Goal: Obtain resource: Download file/media

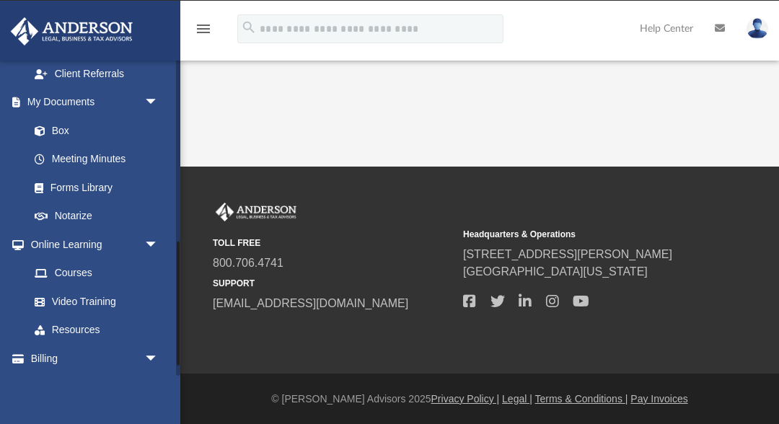
scroll to position [463, 0]
click at [77, 140] on link "Box" at bounding box center [100, 129] width 160 height 29
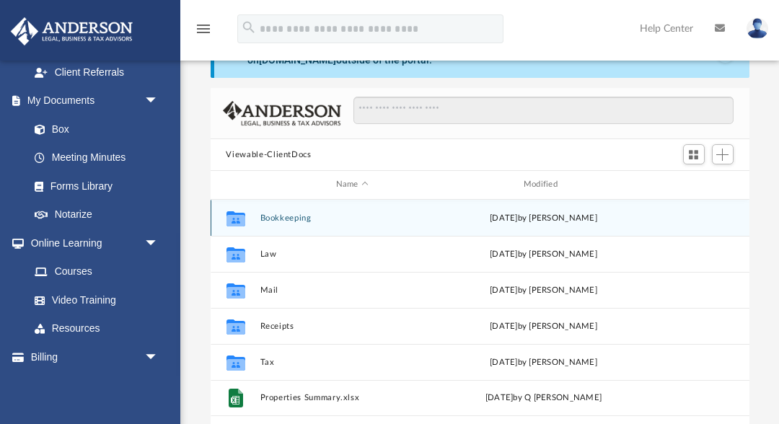
scroll to position [79, 0]
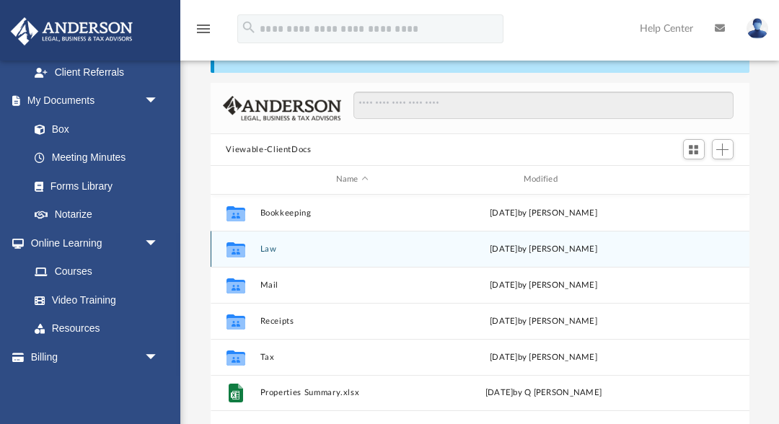
click at [335, 250] on button "Law" at bounding box center [352, 249] width 185 height 9
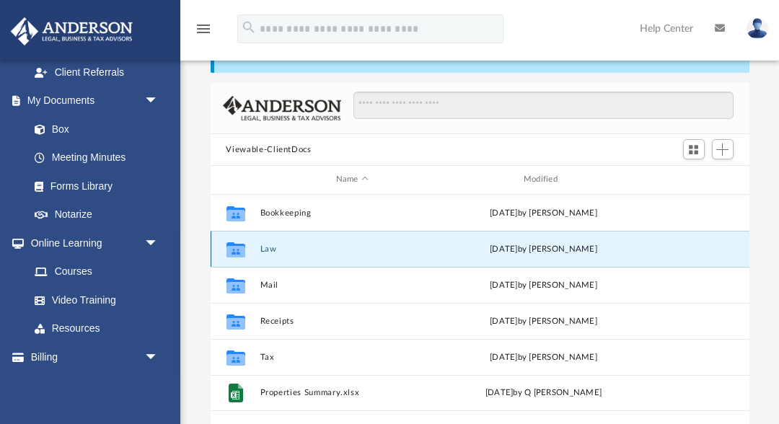
click at [335, 250] on button "Law" at bounding box center [352, 249] width 185 height 9
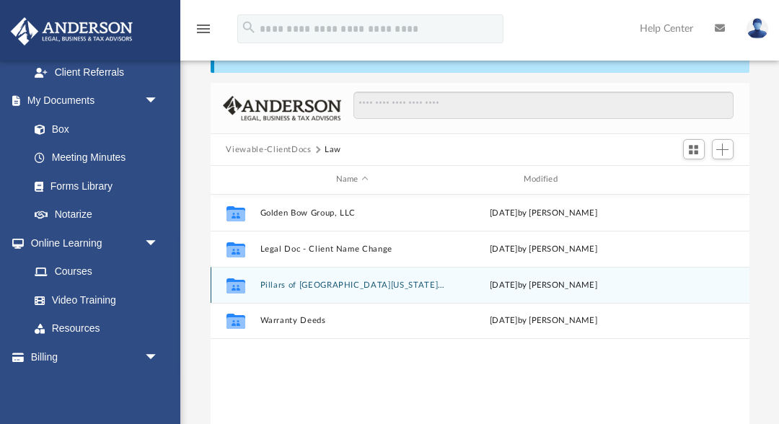
click at [321, 285] on button "Pillars of [GEOGRAPHIC_DATA][US_STATE], LLC" at bounding box center [352, 285] width 185 height 9
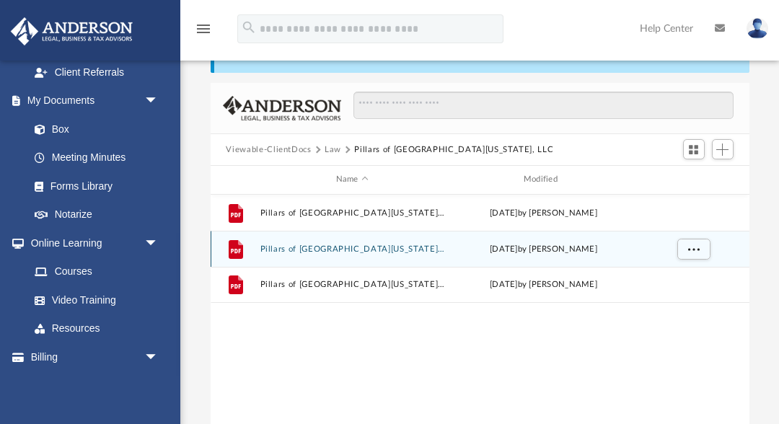
click at [321, 246] on button "Pillars of [GEOGRAPHIC_DATA][US_STATE], LLC - EIN Notice.pdf" at bounding box center [352, 249] width 185 height 9
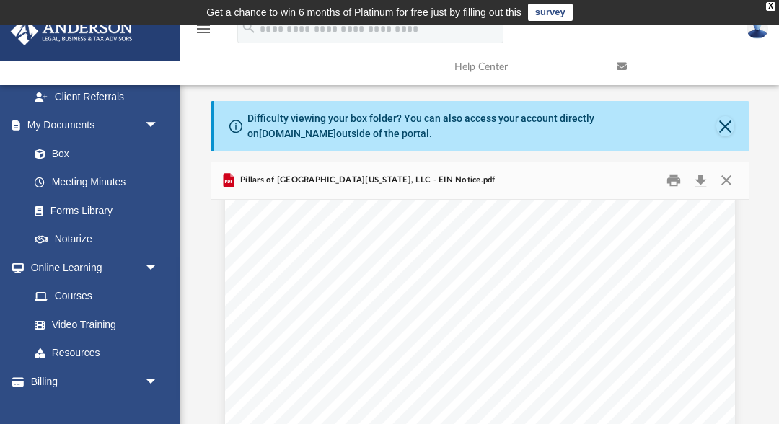
scroll to position [1789, 0]
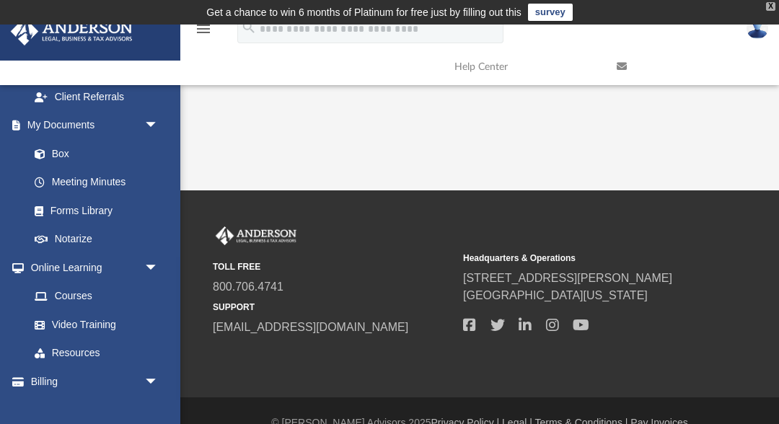
click at [770, 9] on div "X" at bounding box center [770, 6] width 9 height 9
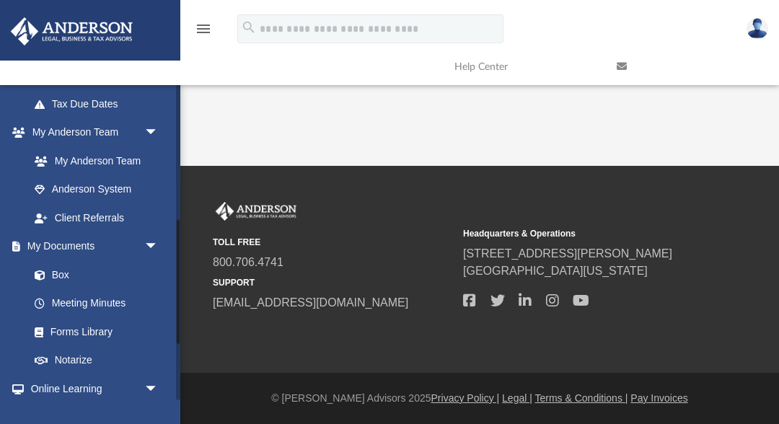
scroll to position [345, 0]
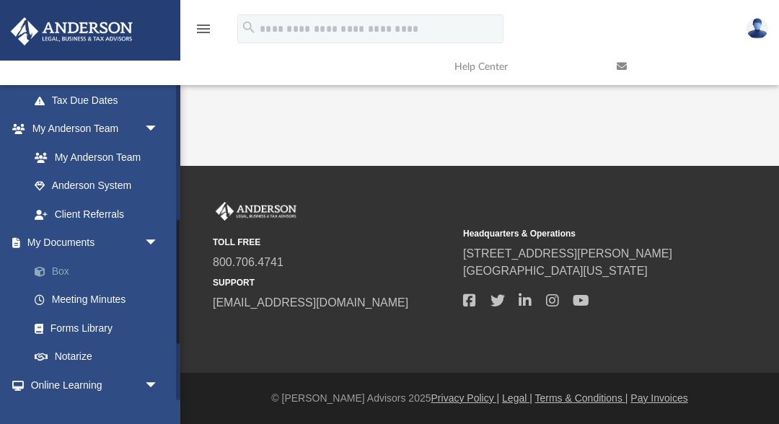
click at [72, 271] on link "Box" at bounding box center [100, 271] width 160 height 29
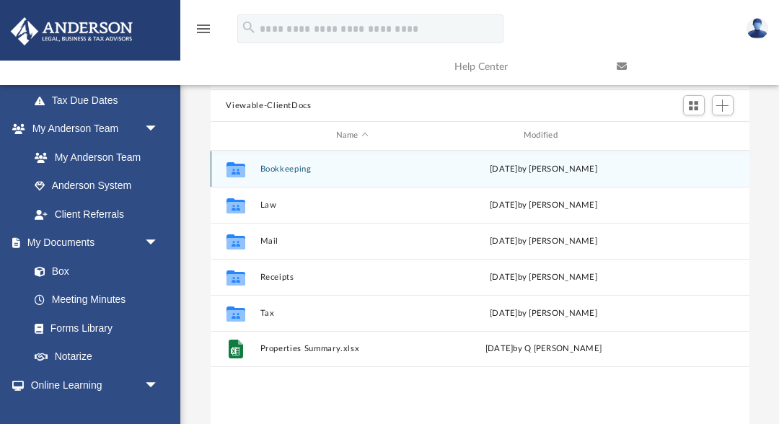
scroll to position [99, 0]
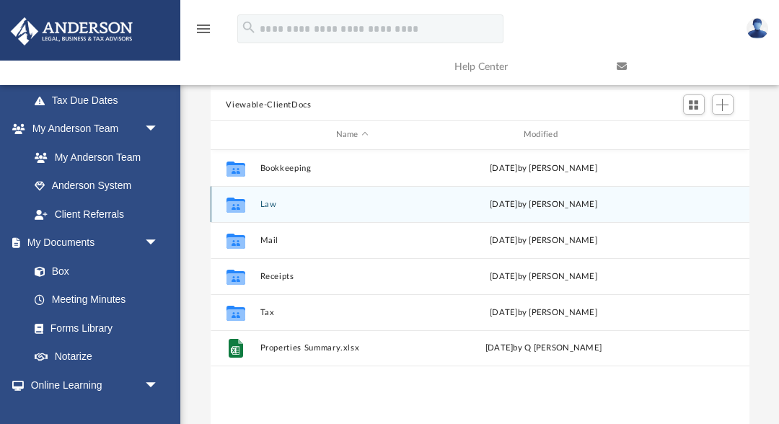
click at [330, 211] on div "Collaborated Folder Law [DATE] by [PERSON_NAME]" at bounding box center [480, 204] width 539 height 36
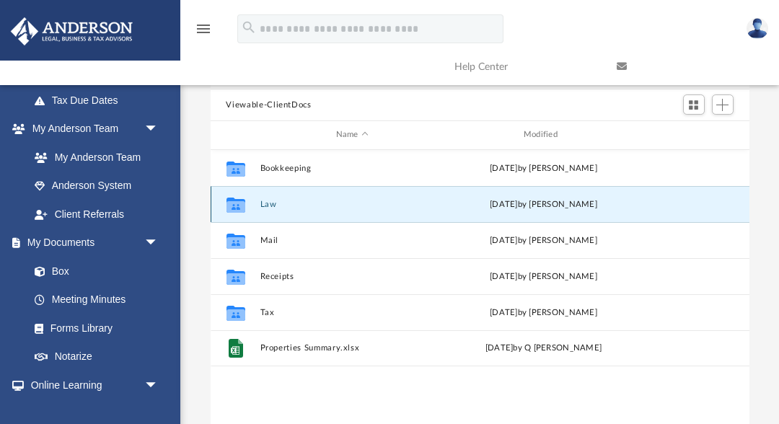
click at [330, 211] on div "Collaborated Folder Law [DATE] by [PERSON_NAME]" at bounding box center [480, 204] width 539 height 36
click at [263, 204] on button "Law" at bounding box center [352, 204] width 185 height 9
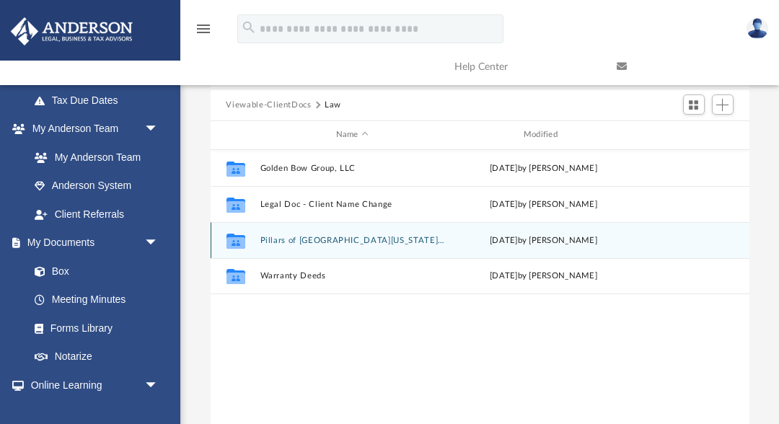
click at [325, 242] on button "Pillars of [GEOGRAPHIC_DATA][US_STATE], LLC" at bounding box center [352, 240] width 185 height 9
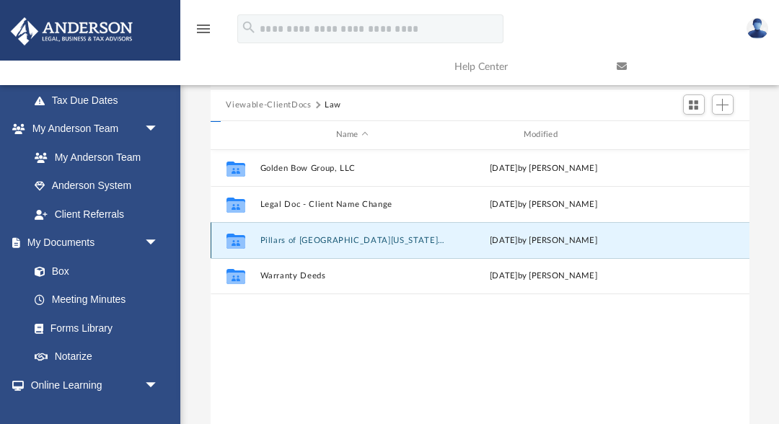
click at [325, 242] on button "Pillars of [GEOGRAPHIC_DATA][US_STATE], LLC" at bounding box center [352, 240] width 185 height 9
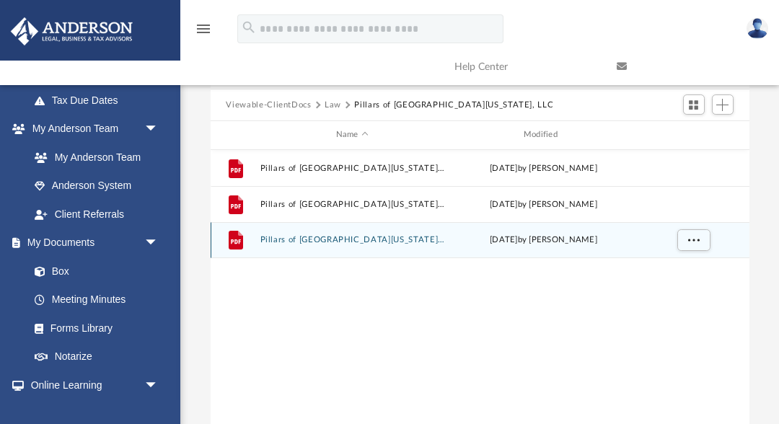
click at [363, 239] on button "Pillars of [GEOGRAPHIC_DATA][US_STATE], LLC - Filed Articles.pdf" at bounding box center [352, 239] width 185 height 9
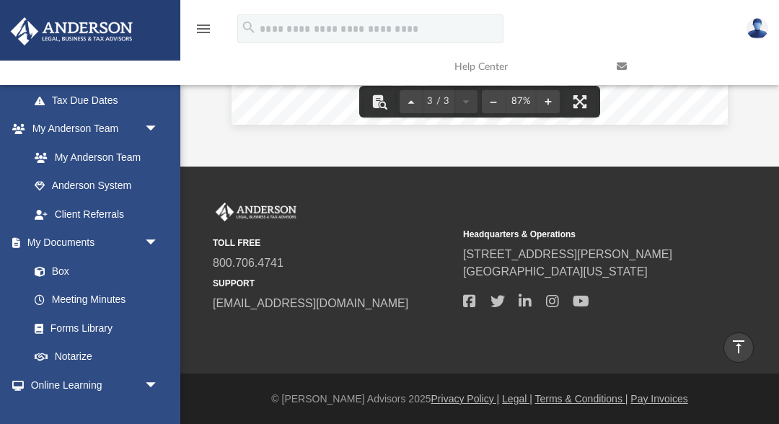
scroll to position [0, 0]
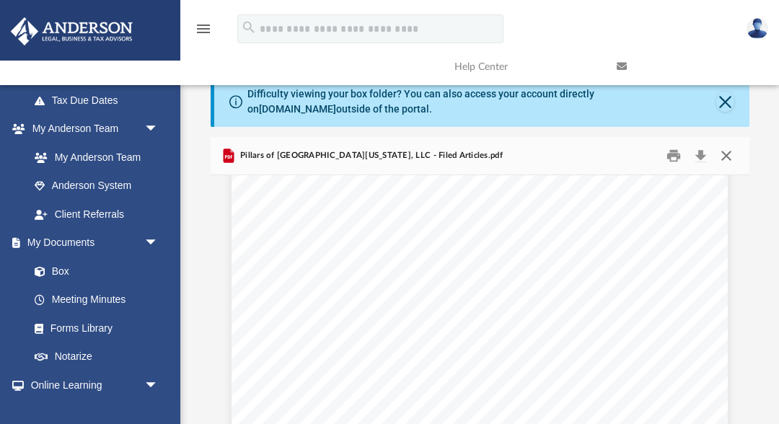
click at [725, 154] on button "Close" at bounding box center [727, 156] width 26 height 22
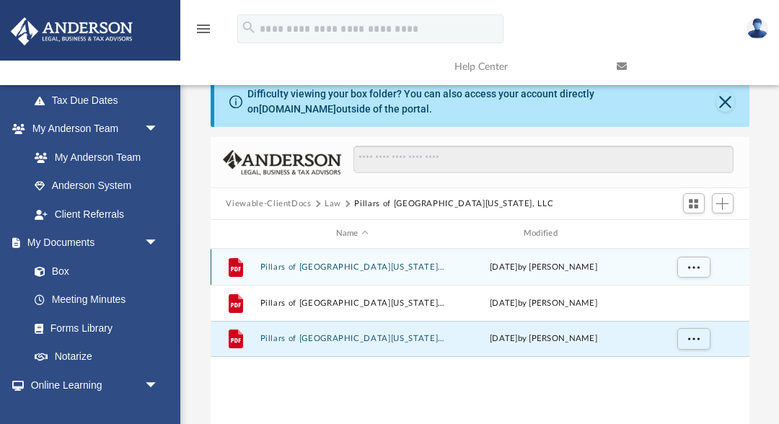
click at [342, 263] on button "Pillars of [GEOGRAPHIC_DATA][US_STATE], LLC - Binder Documents.pdf" at bounding box center [352, 267] width 185 height 9
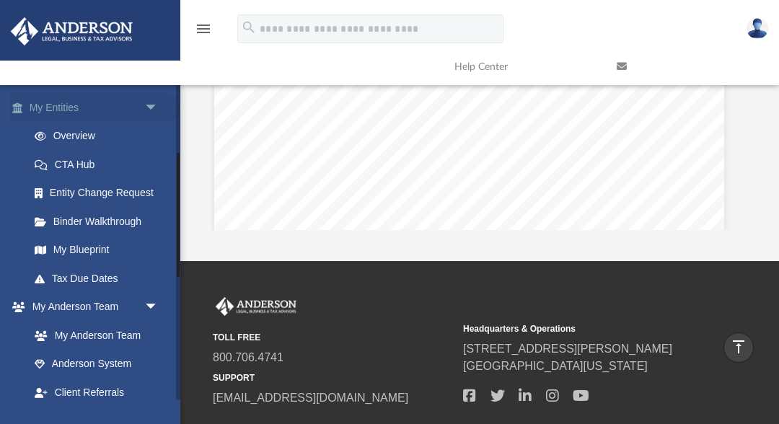
scroll to position [174, 0]
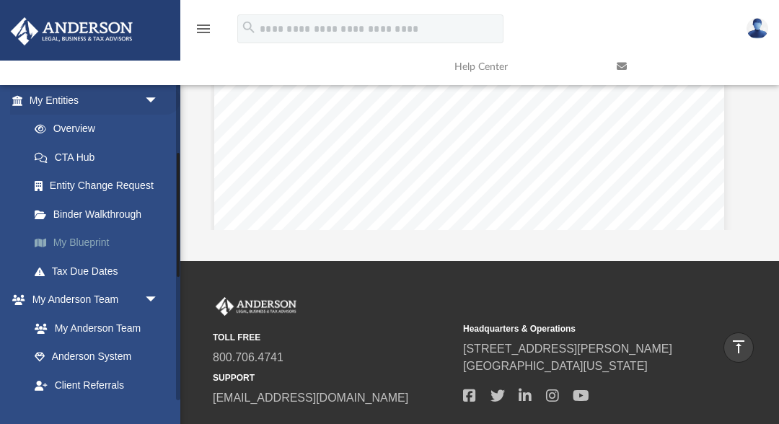
click at [80, 235] on link "My Blueprint" at bounding box center [100, 243] width 160 height 29
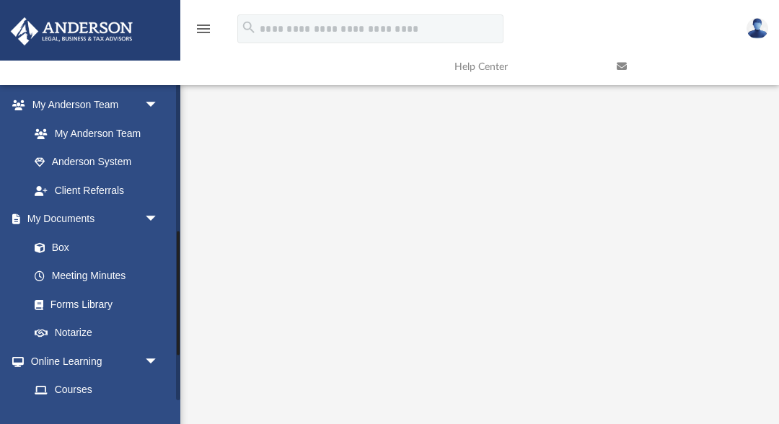
scroll to position [379, 0]
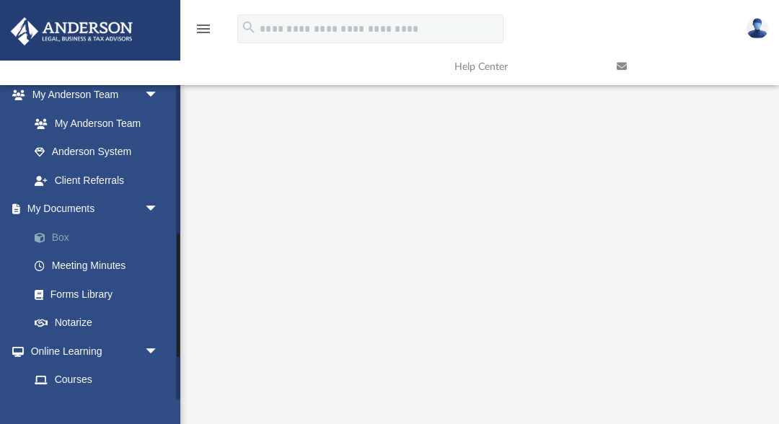
click at [68, 229] on link "Box" at bounding box center [100, 237] width 160 height 29
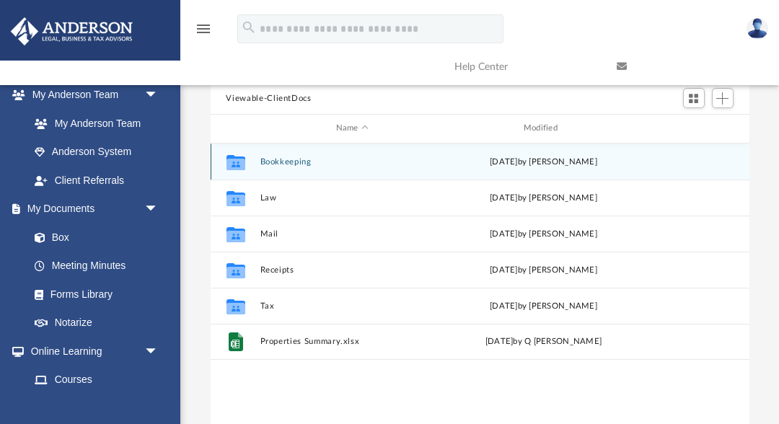
scroll to position [107, 0]
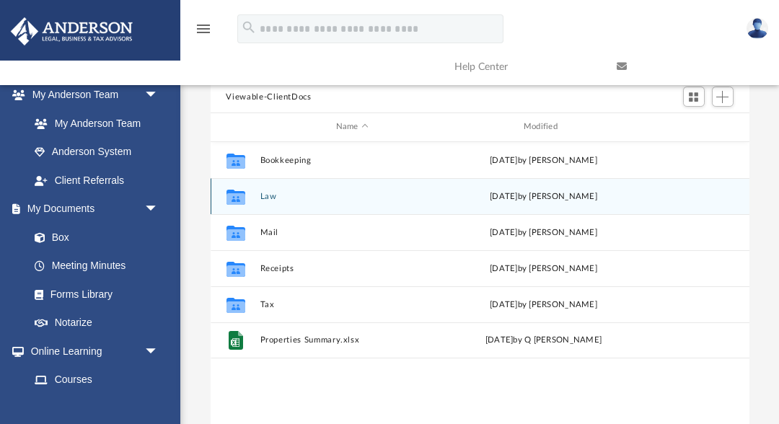
click at [338, 204] on div "Collaborated Folder Law [DATE] by [PERSON_NAME]" at bounding box center [480, 196] width 539 height 36
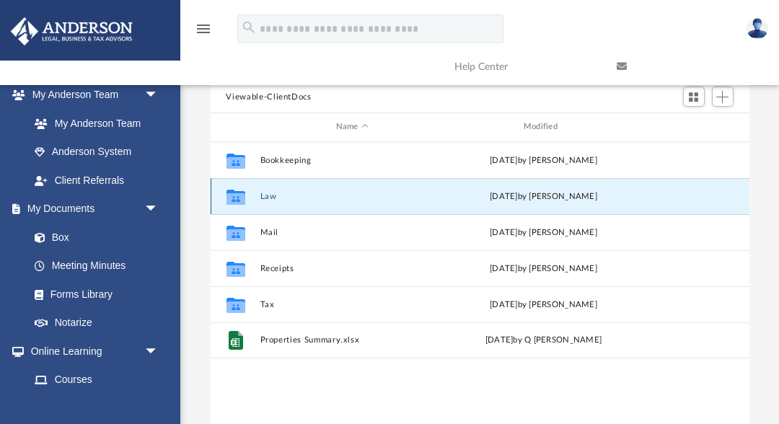
click at [266, 194] on button "Law" at bounding box center [352, 196] width 185 height 9
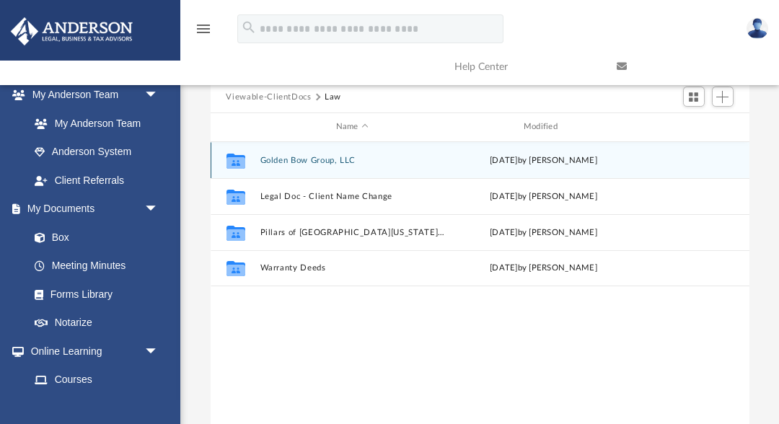
click at [328, 160] on button "Golden Bow Group, LLC" at bounding box center [352, 160] width 185 height 9
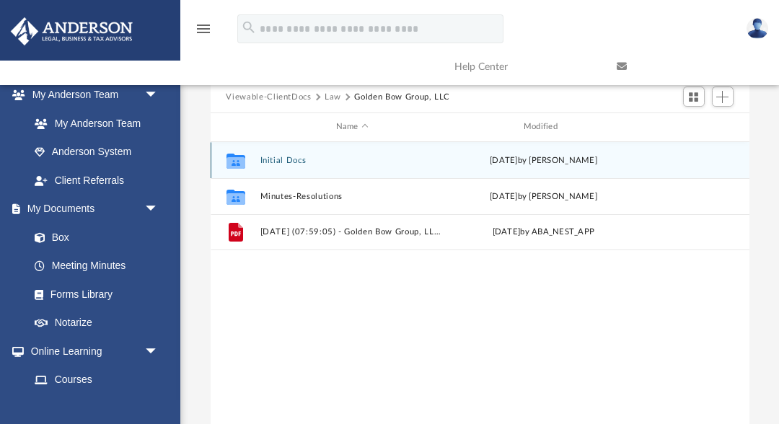
click at [299, 159] on button "Initial Docs" at bounding box center [352, 160] width 185 height 9
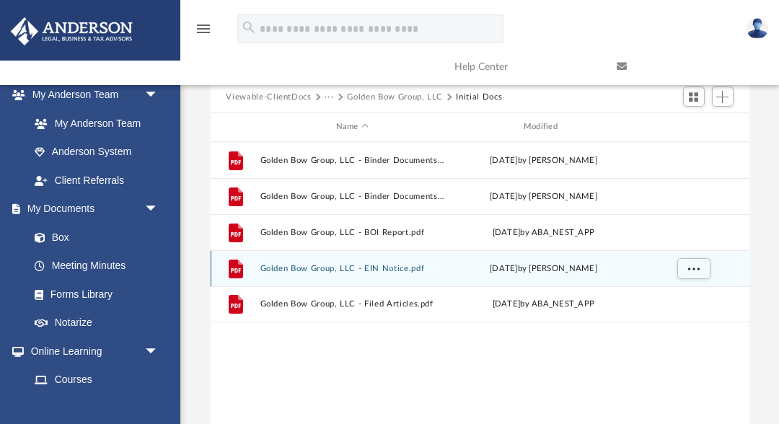
click at [387, 266] on button "Golden Bow Group, LLC - EIN Notice.pdf" at bounding box center [352, 268] width 185 height 9
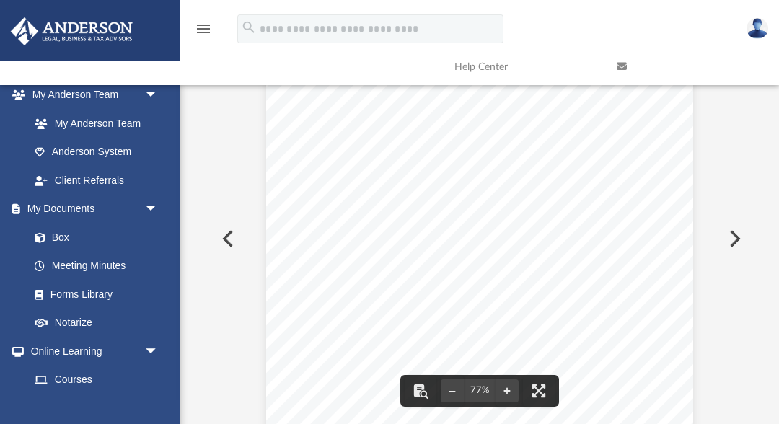
scroll to position [0, 0]
click at [239, 160] on div "Document Viewer" at bounding box center [480, 248] width 539 height 390
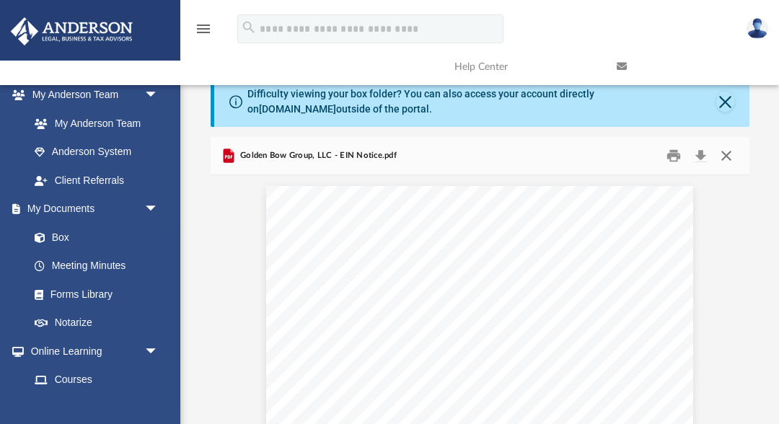
click at [725, 156] on button "Close" at bounding box center [727, 156] width 26 height 22
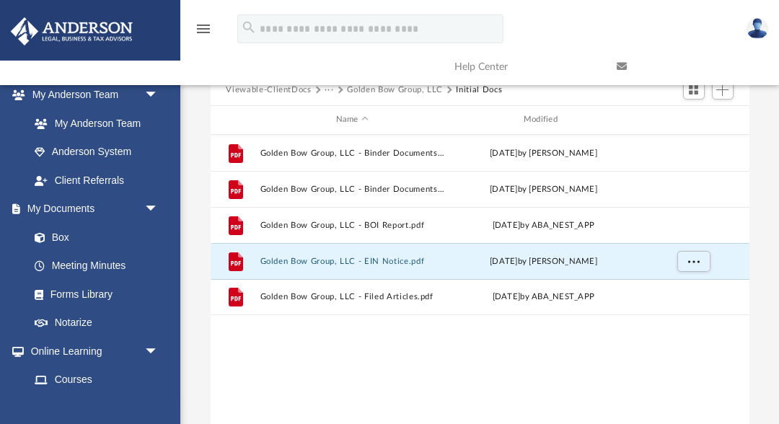
scroll to position [131, 0]
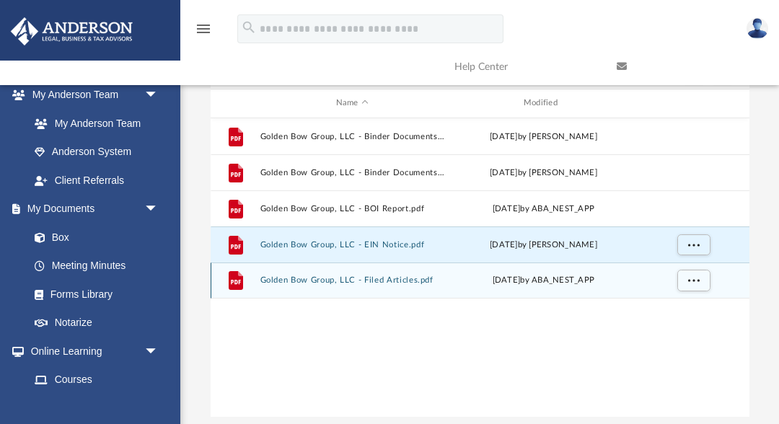
click at [356, 274] on div "File Golden Bow Group, LLC - Filed Articles.pdf [DATE] by ABA_NEST_APP" at bounding box center [480, 281] width 539 height 36
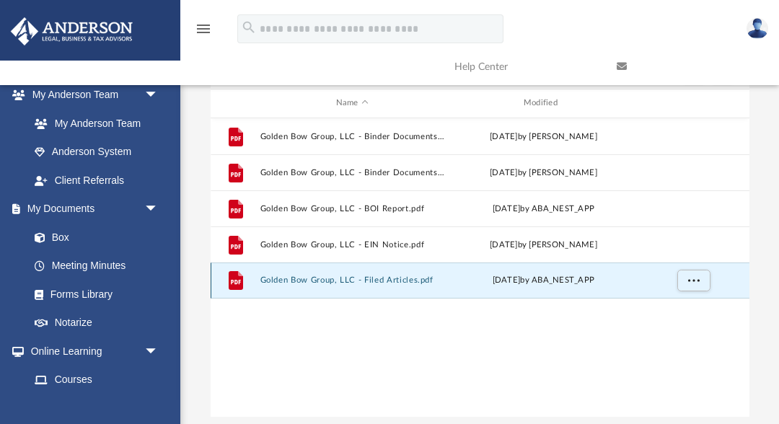
click at [351, 276] on button "Golden Bow Group, LLC - Filed Articles.pdf" at bounding box center [352, 280] width 185 height 9
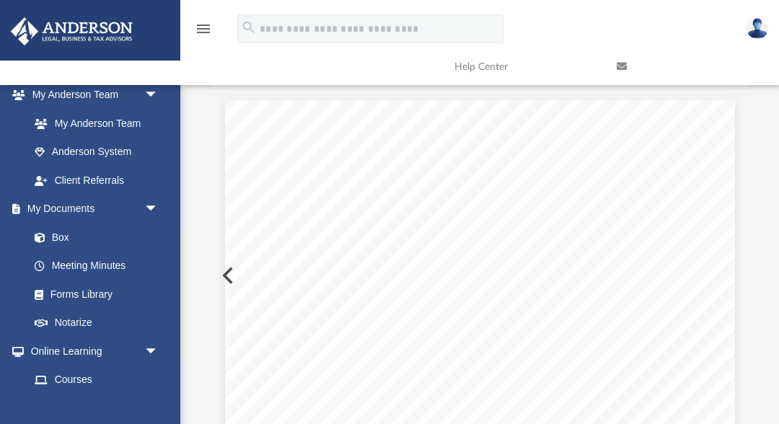
scroll to position [82, 0]
